Goal: Register for event/course

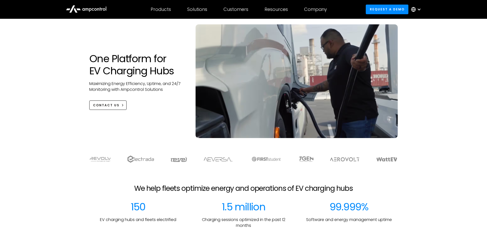
scroll to position [31, 0]
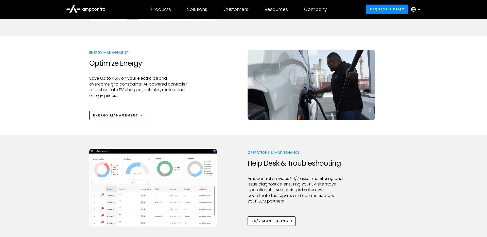
scroll to position [379, 0]
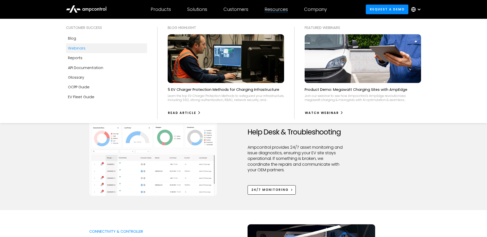
click at [103, 50] on link "Webinars" at bounding box center [106, 48] width 81 height 10
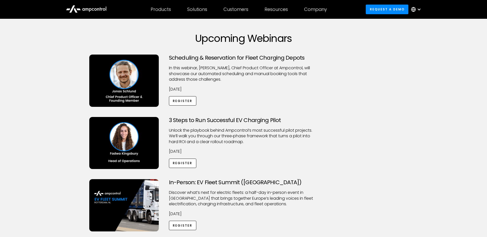
scroll to position [20, 0]
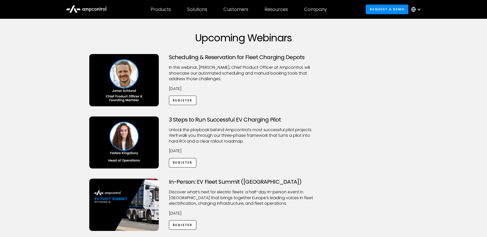
click at [219, 121] on h3 "3 Steps to Run Successful EV Charging Pilot" at bounding box center [243, 120] width 149 height 7
copy h3 "3 Steps to Run Successful EV Charging Pilot"
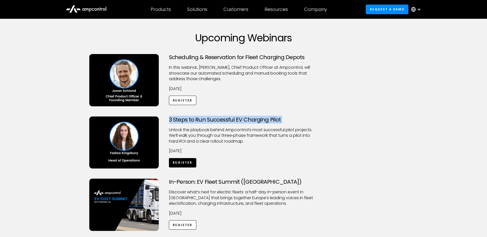
click at [184, 163] on link "Register" at bounding box center [182, 162] width 27 height 9
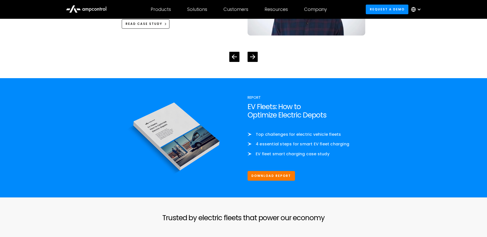
scroll to position [1107, 0]
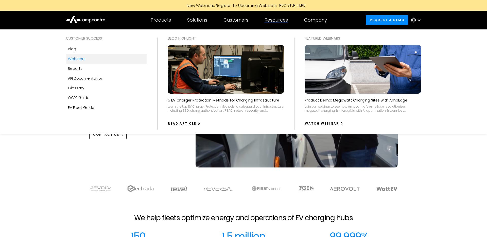
click at [88, 58] on link "Webinars" at bounding box center [106, 59] width 81 height 10
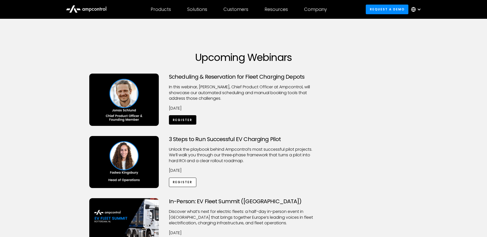
click at [193, 120] on link "Register" at bounding box center [182, 119] width 27 height 9
